Goal: Information Seeking & Learning: Learn about a topic

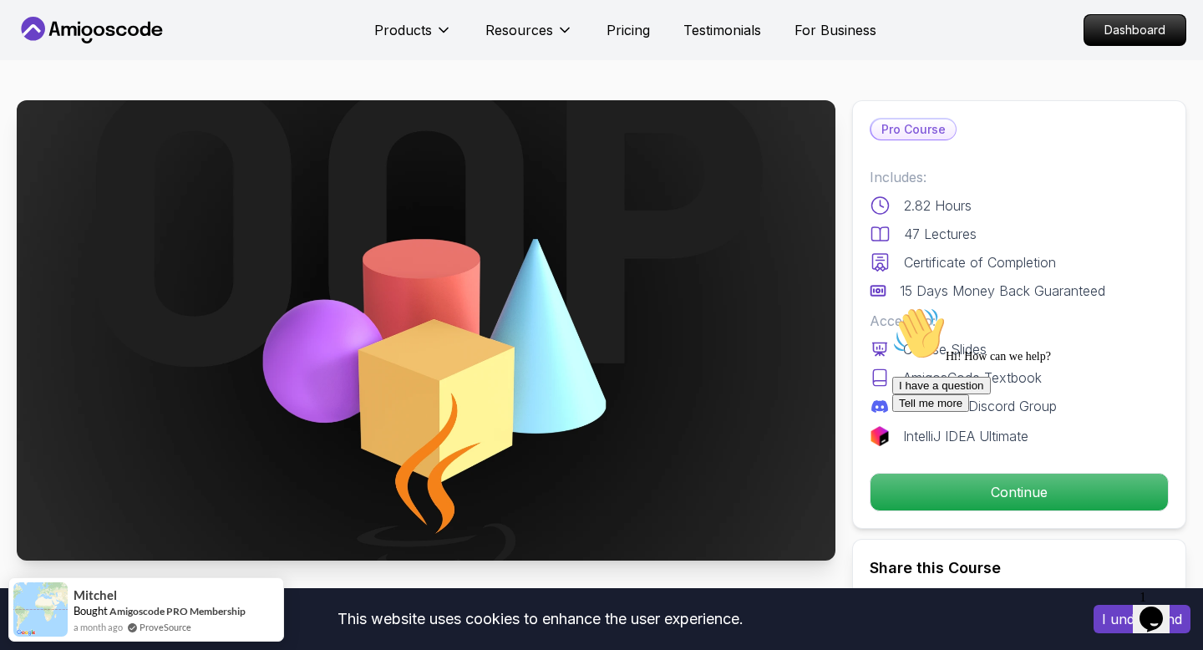
click at [892, 307] on icon "Chat attention grabber" at bounding box center [892, 307] width 0 height 0
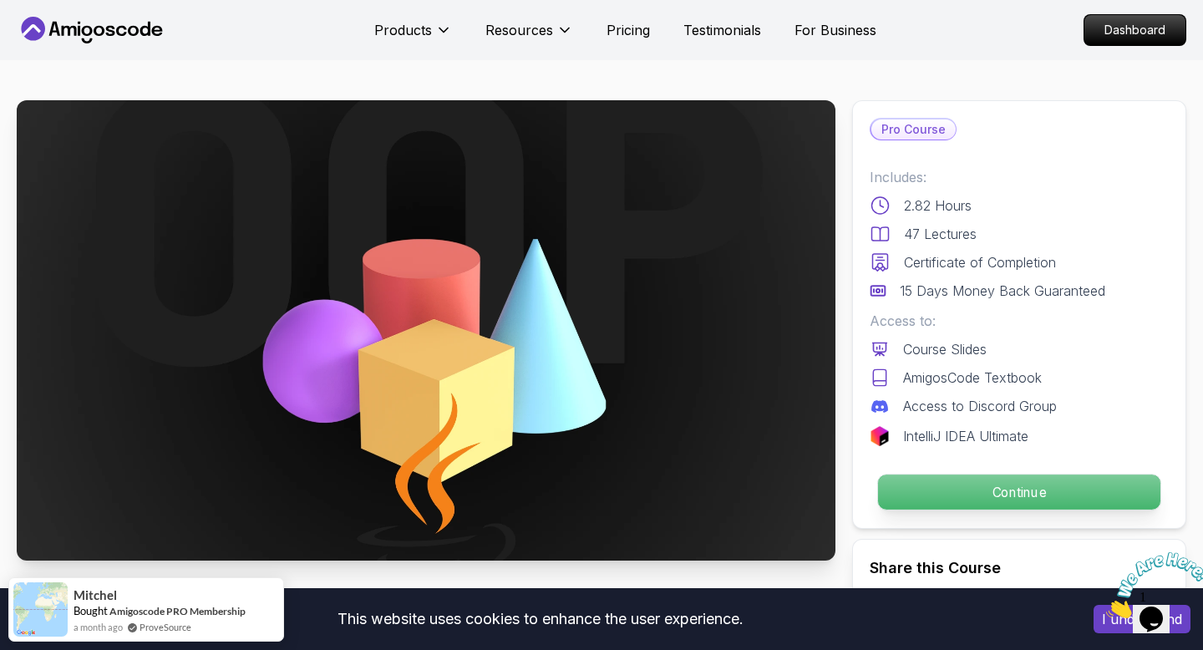
click at [1027, 490] on p "Continue" at bounding box center [1019, 492] width 282 height 35
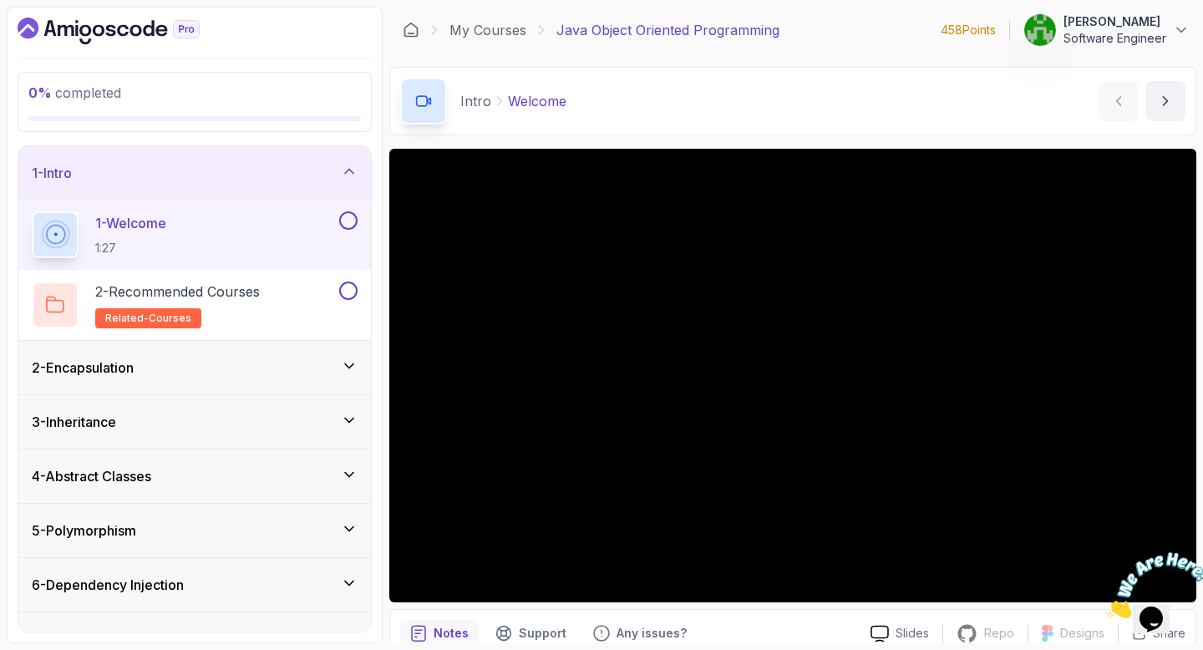
scroll to position [89, 0]
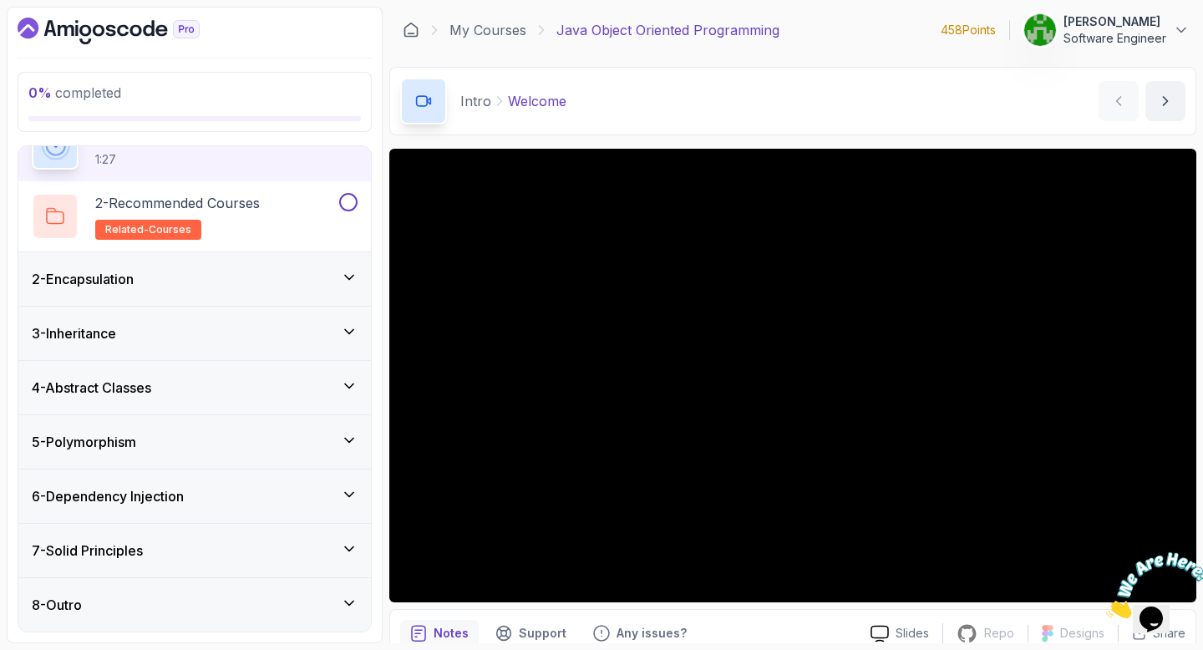
click at [322, 290] on div "2 - Encapsulation" at bounding box center [194, 278] width 353 height 53
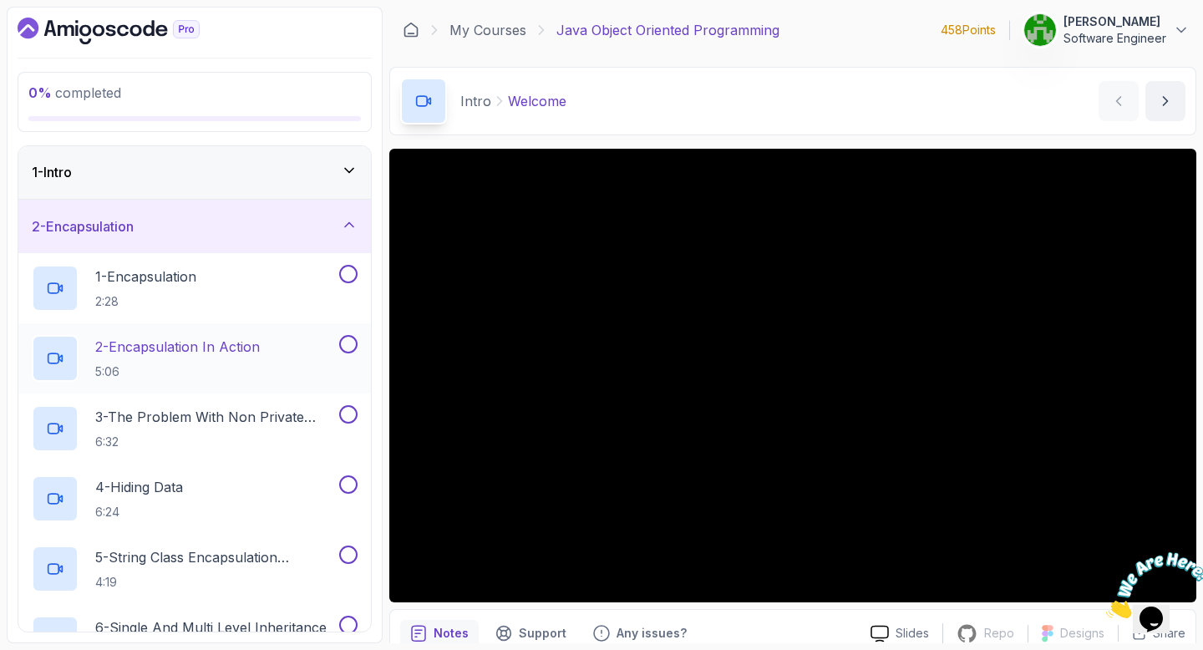
scroll to position [0, 0]
click at [330, 233] on div "2 - Encapsulation" at bounding box center [195, 227] width 326 height 20
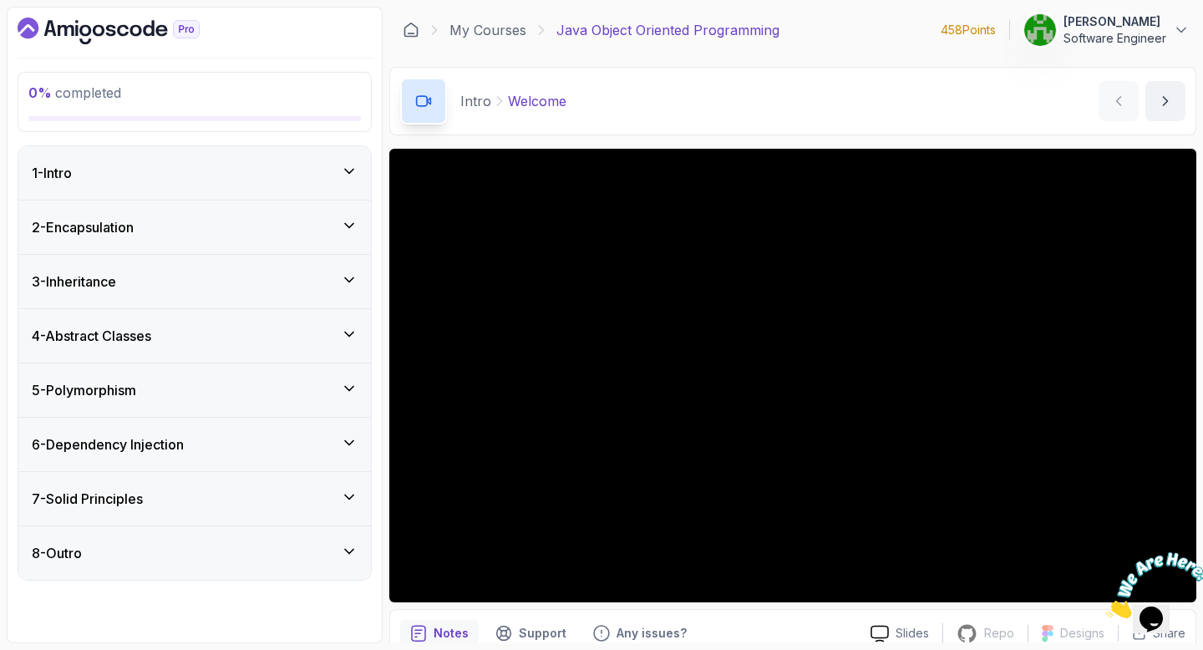
click at [330, 282] on div "3 - Inheritance" at bounding box center [195, 282] width 326 height 20
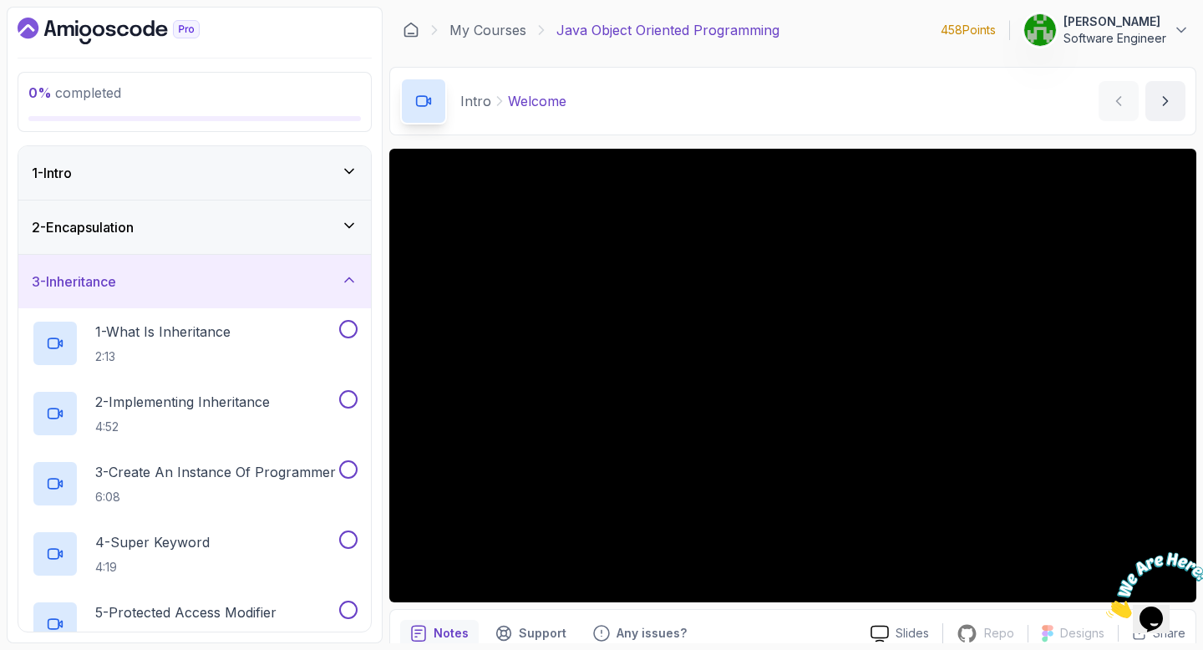
click at [330, 282] on div "3 - Inheritance" at bounding box center [195, 282] width 326 height 20
